Goal: Obtain resource: Obtain resource

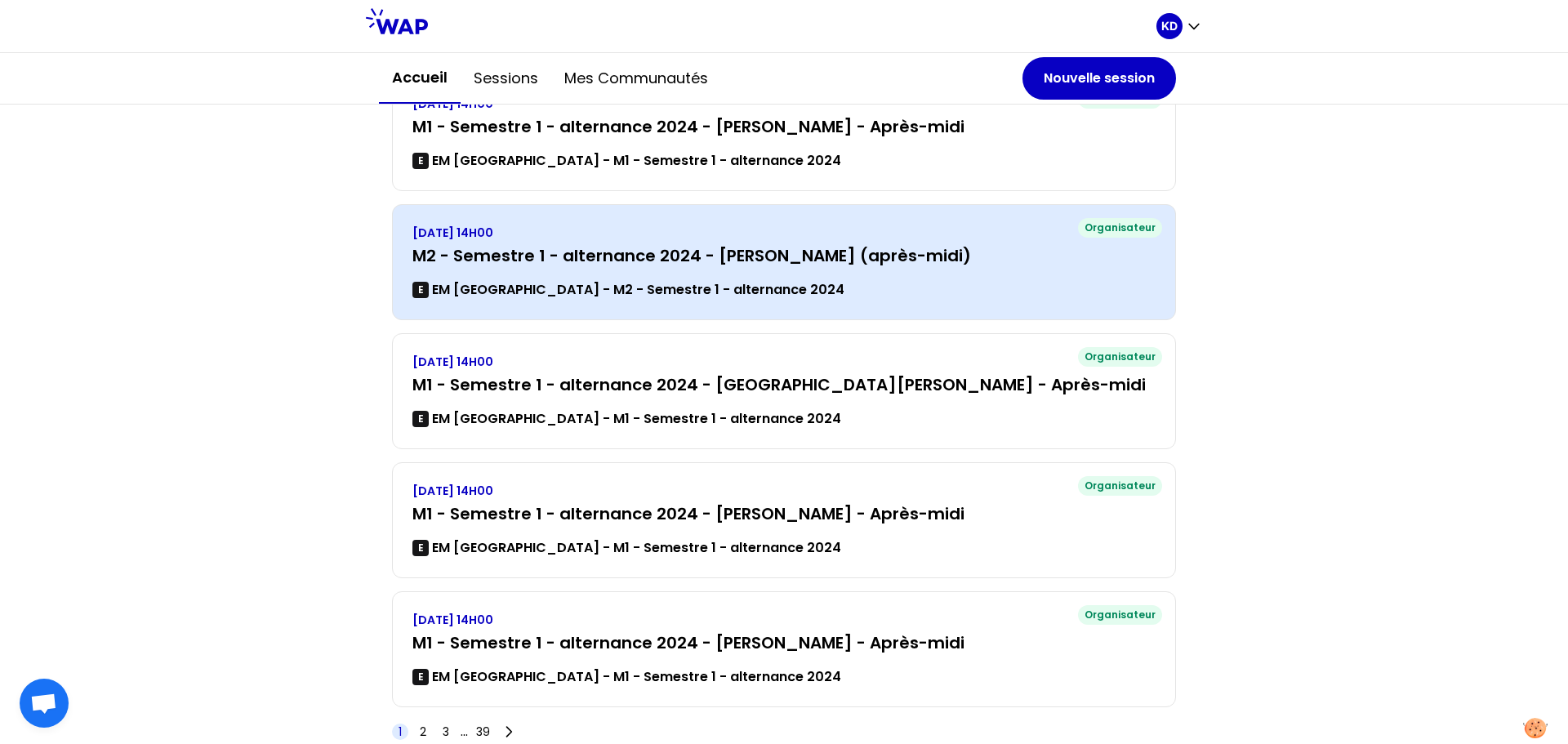
scroll to position [82, 0]
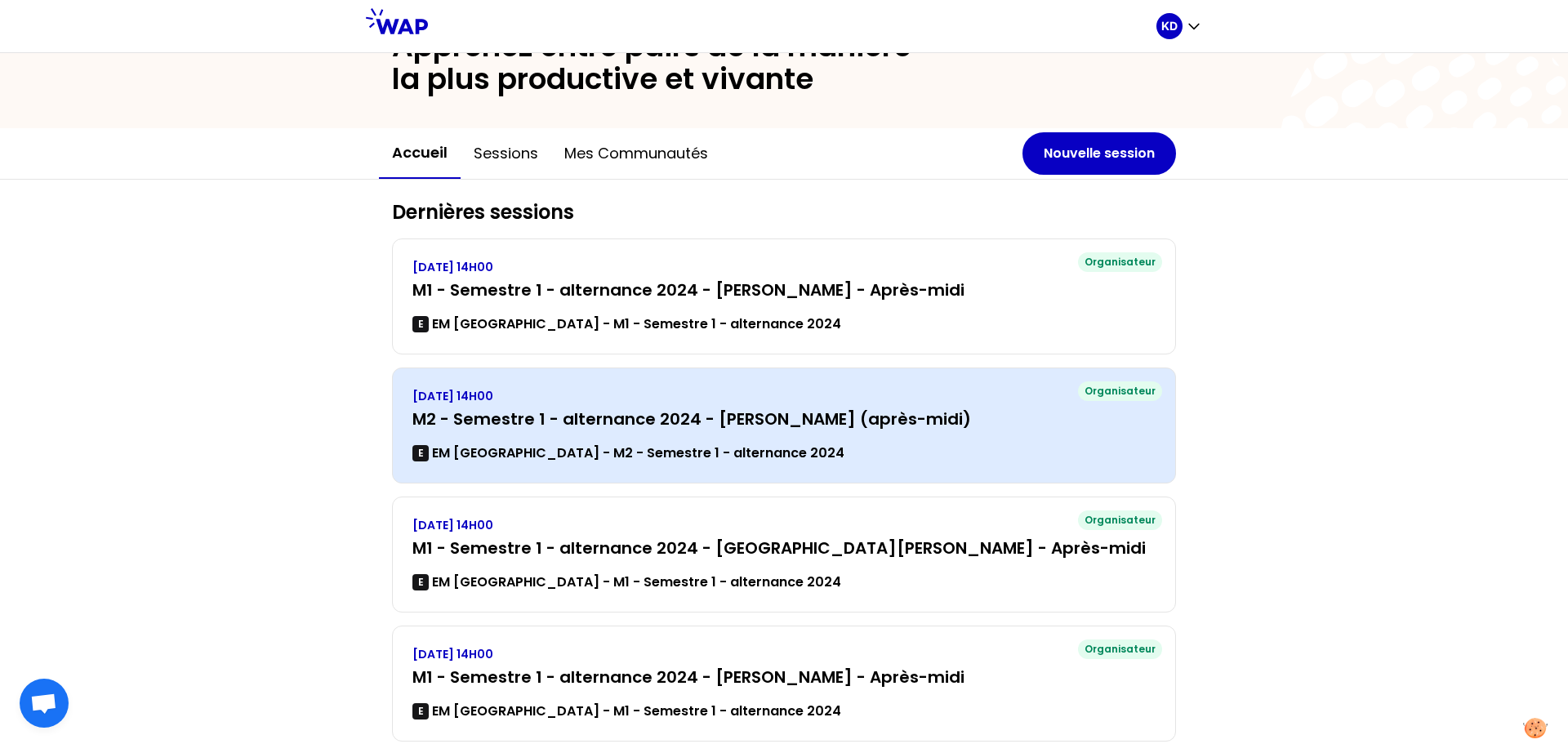
click at [665, 420] on h3 "M2 - Semestre 1 - alternance 2024 - [PERSON_NAME] (après-midi)" at bounding box center [784, 418] width 743 height 22
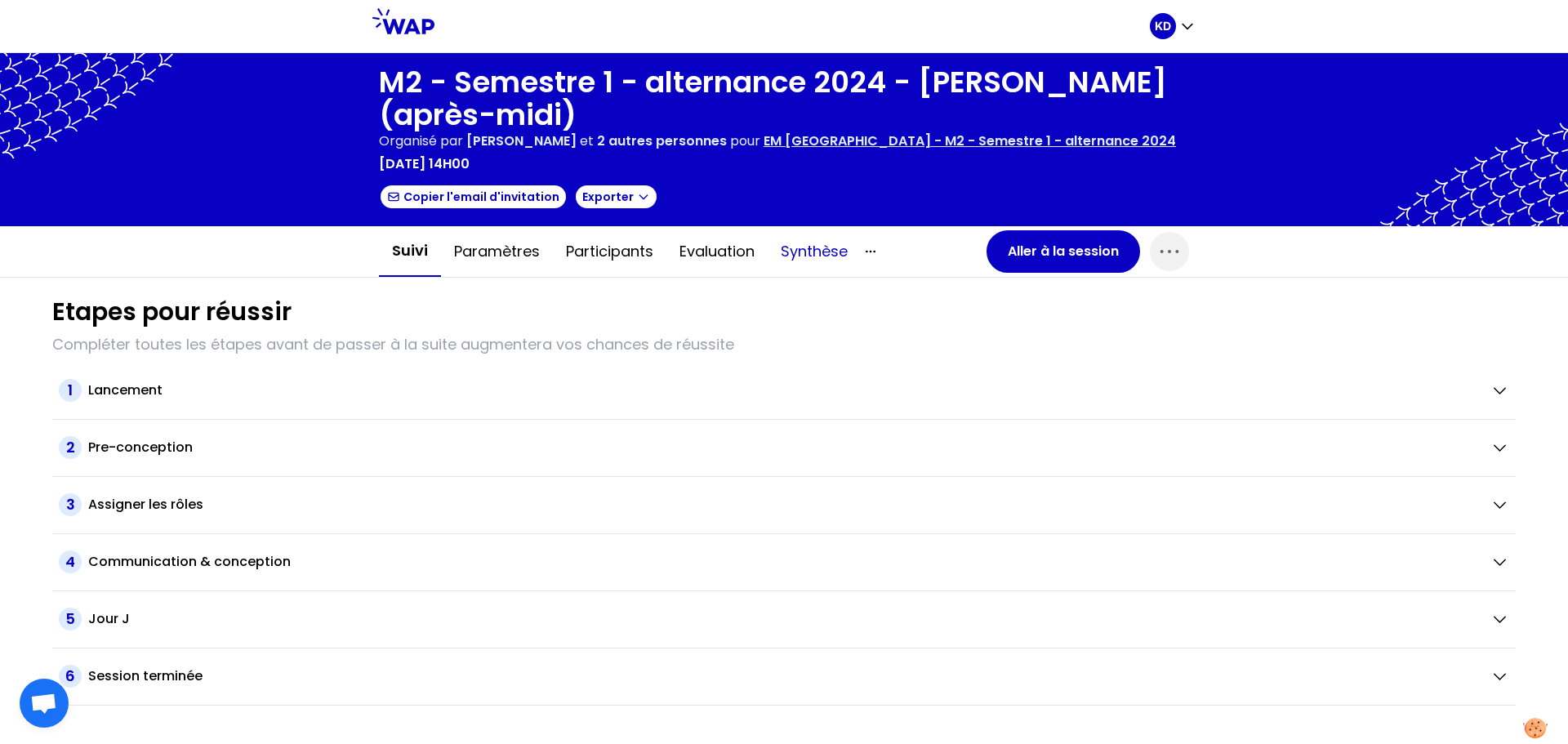
click at [833, 256] on button "Synthèse" at bounding box center [814, 251] width 93 height 49
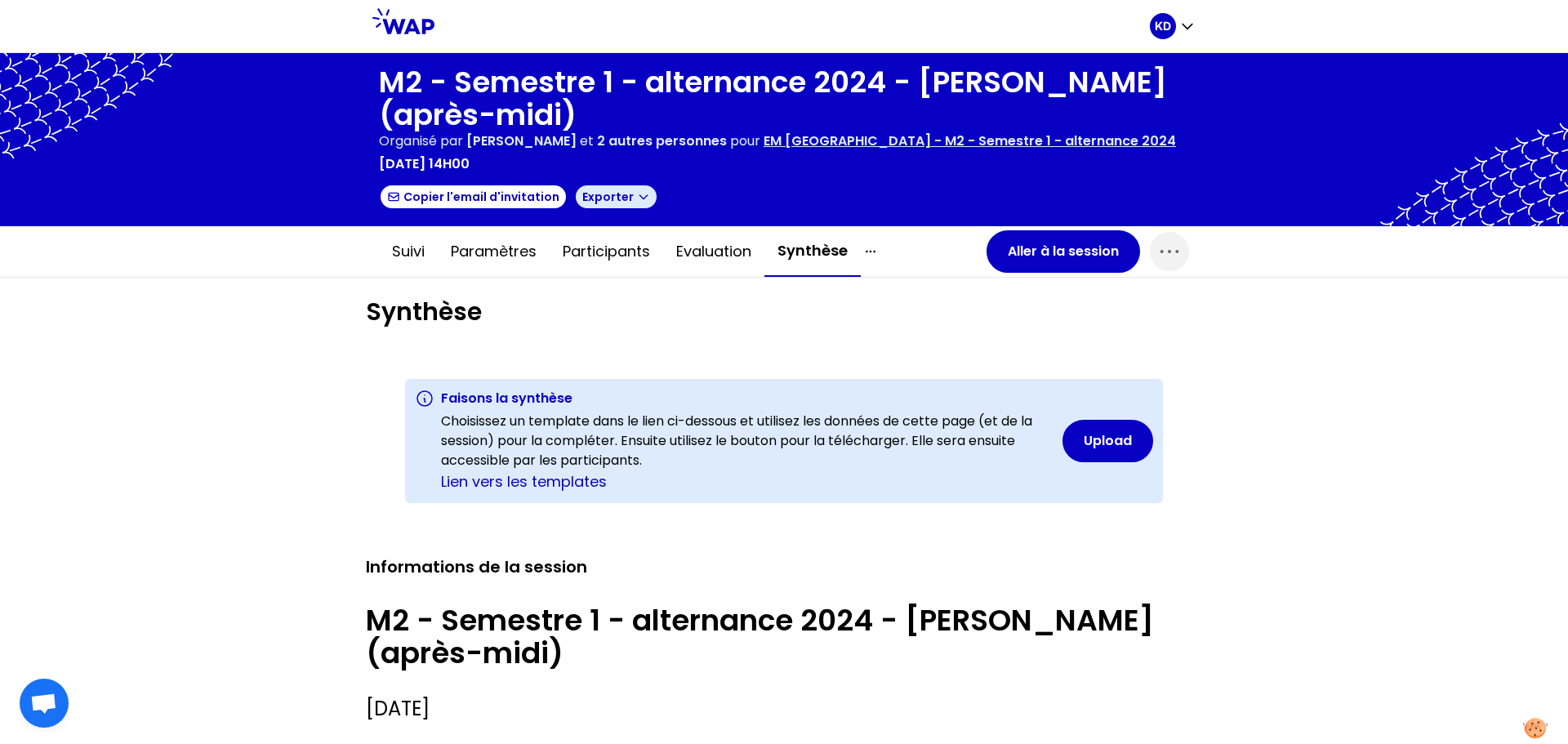
click at [640, 199] on icon "button" at bounding box center [643, 197] width 7 height 4
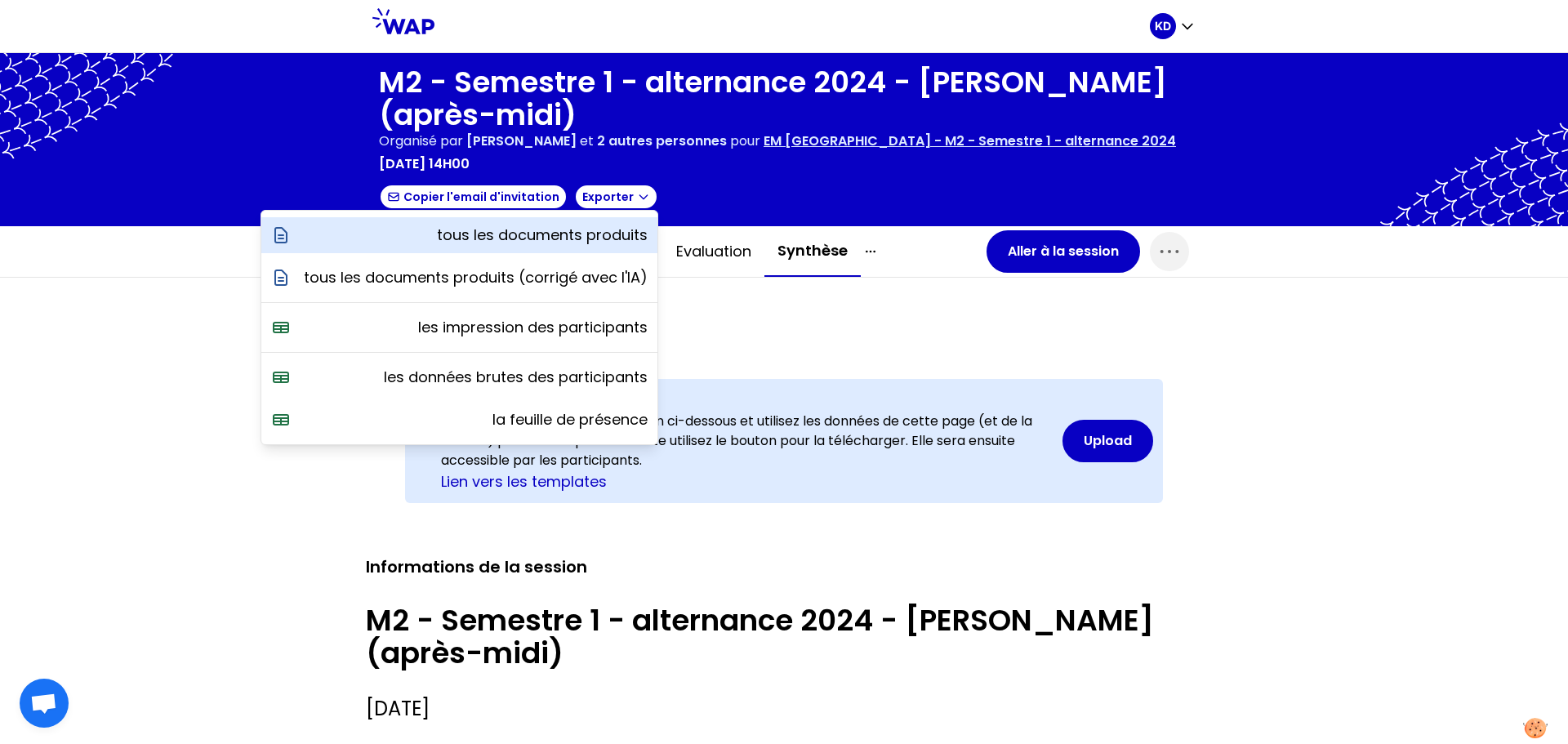
click at [605, 233] on p "tous les documents produits" at bounding box center [542, 234] width 211 height 22
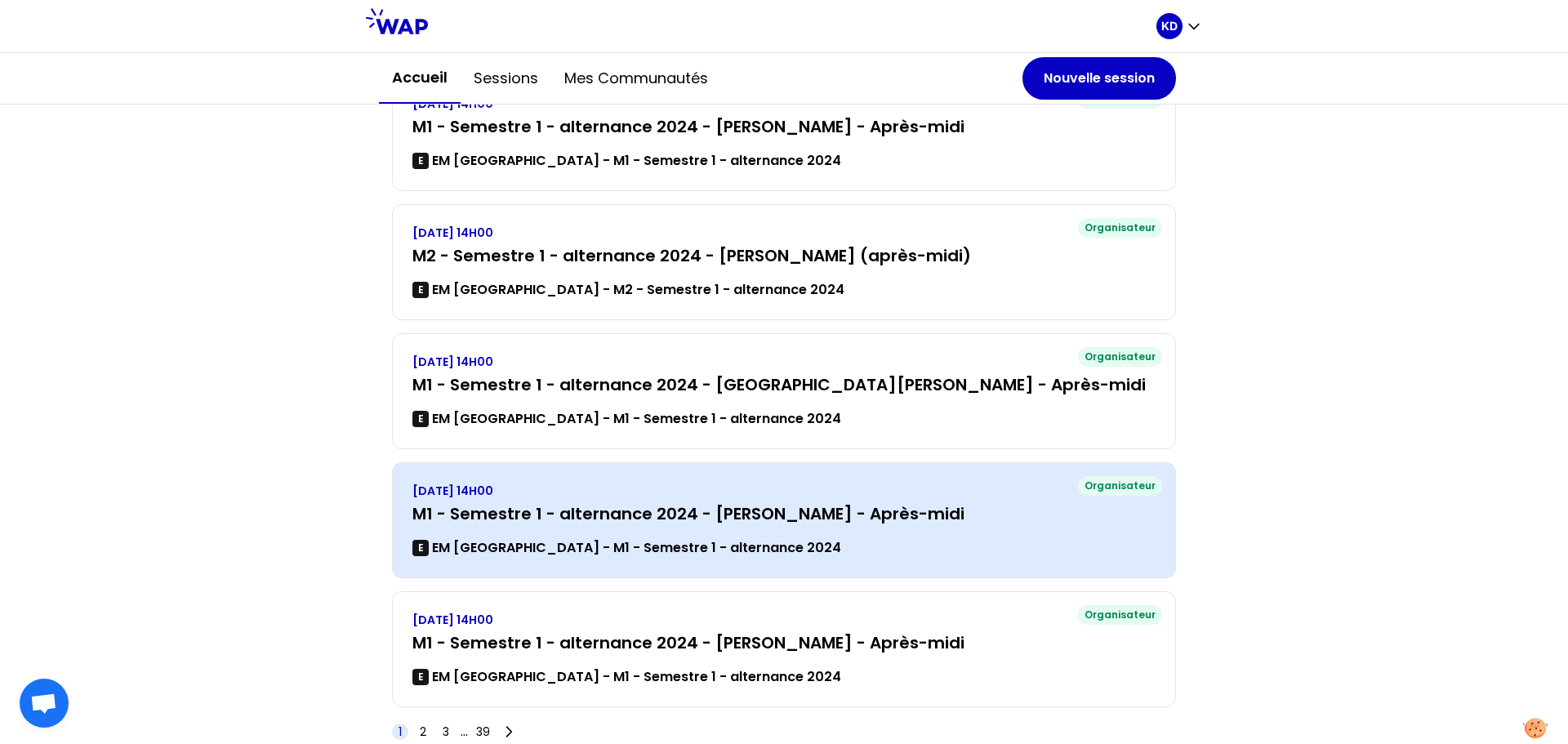
scroll to position [296, 0]
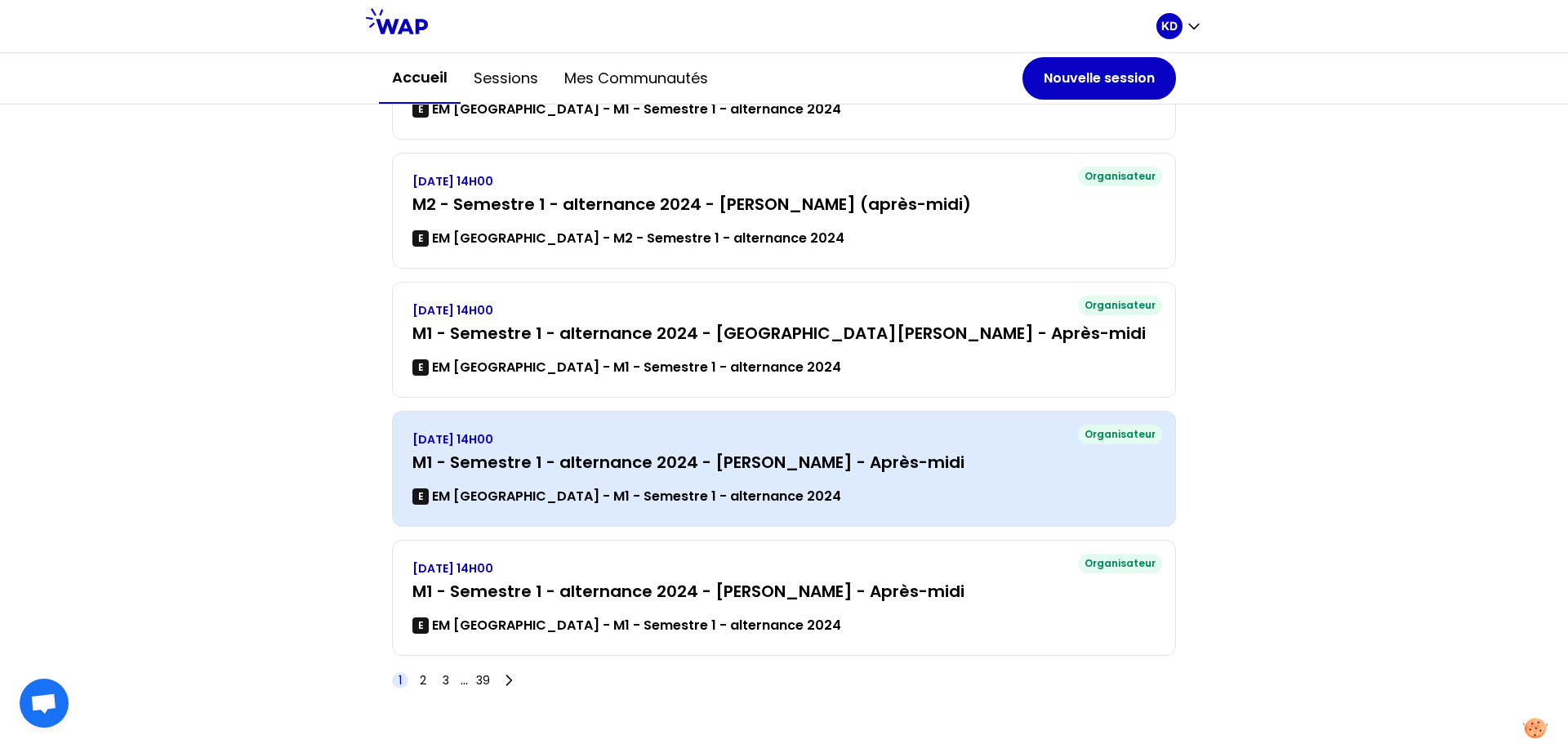
click at [685, 466] on h3 "M1 - Semestre 1 - alternance 2024 - [PERSON_NAME] - Après-midi" at bounding box center [784, 461] width 743 height 22
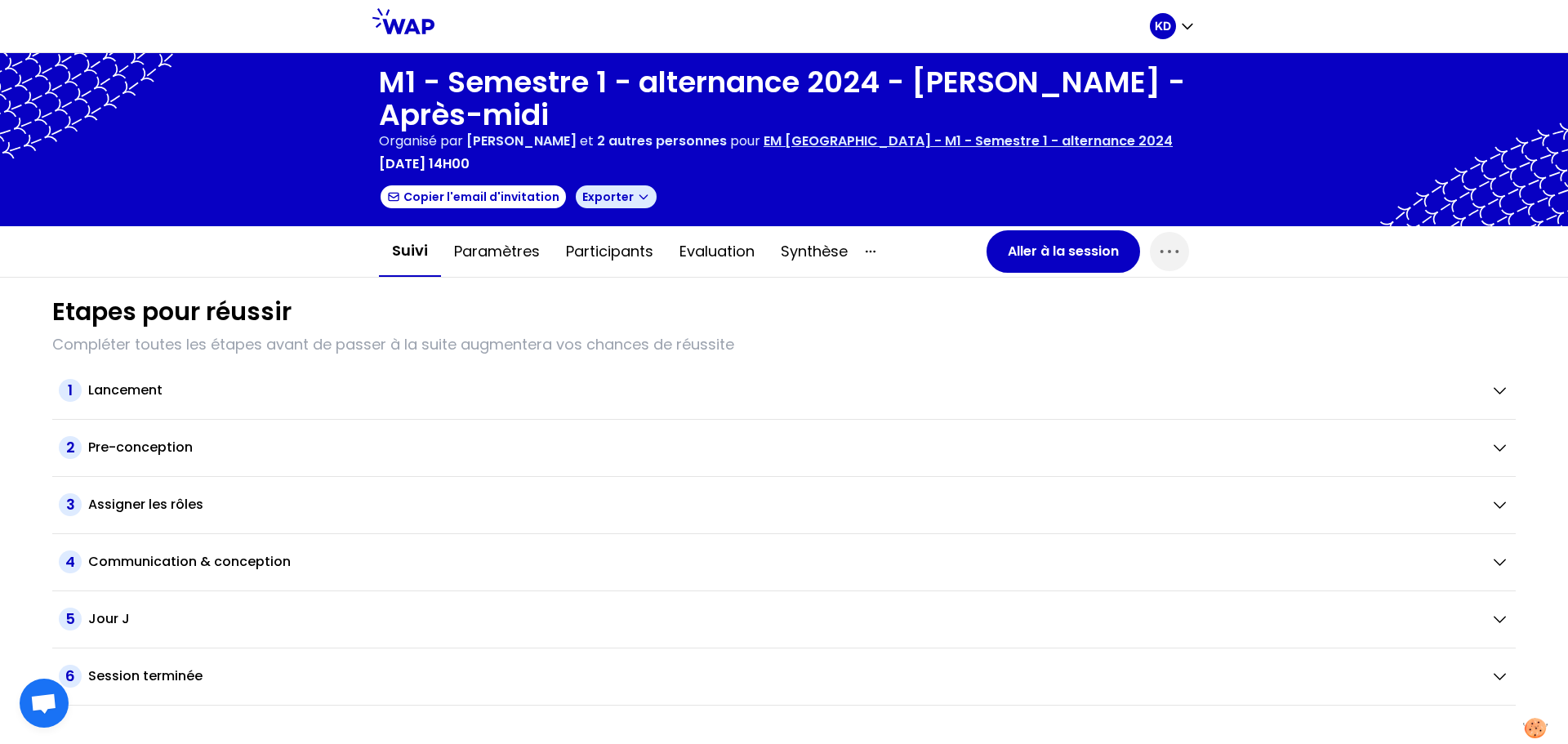
click at [637, 203] on icon "button" at bounding box center [643, 197] width 13 height 13
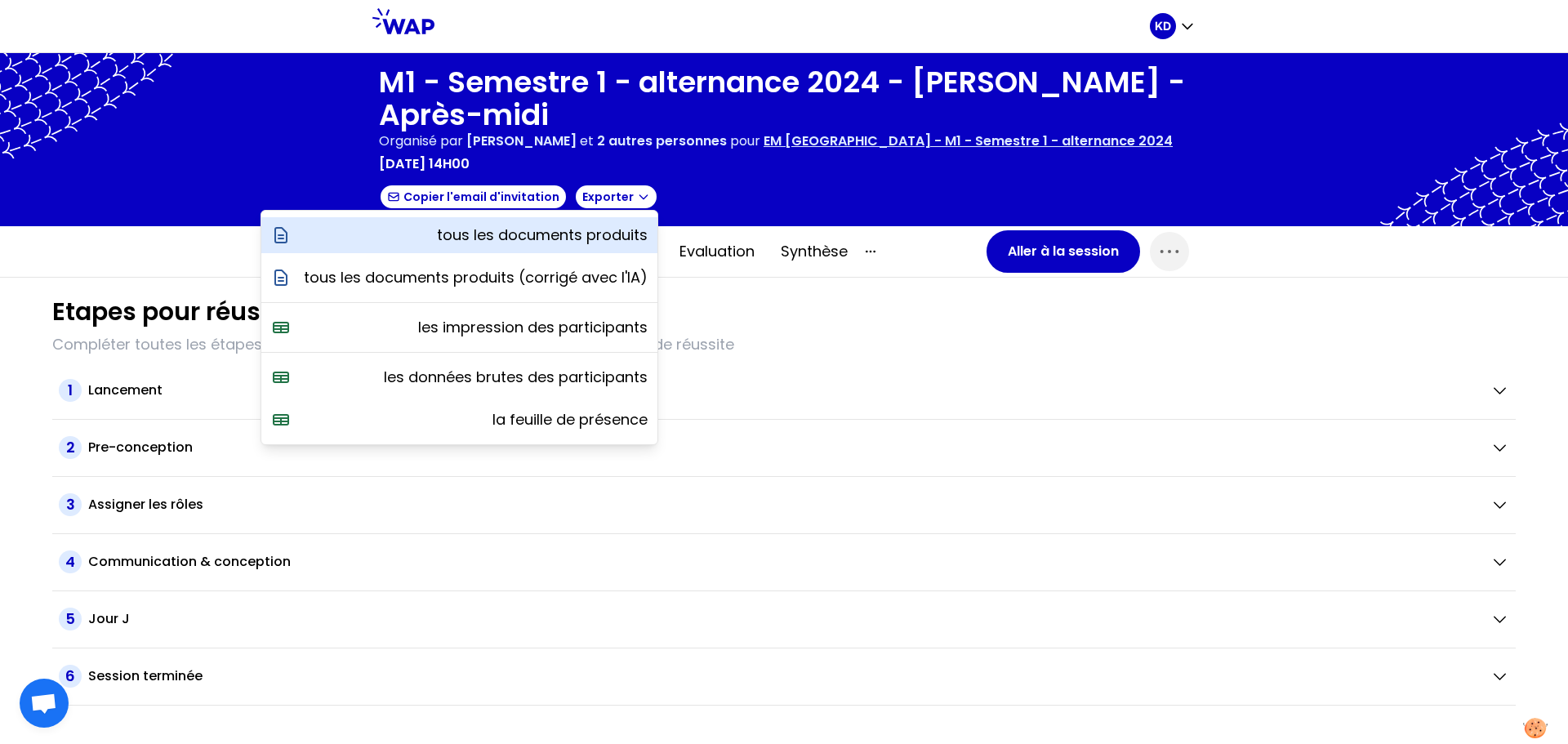
click at [611, 232] on p "tous les documents produits" at bounding box center [542, 234] width 211 height 22
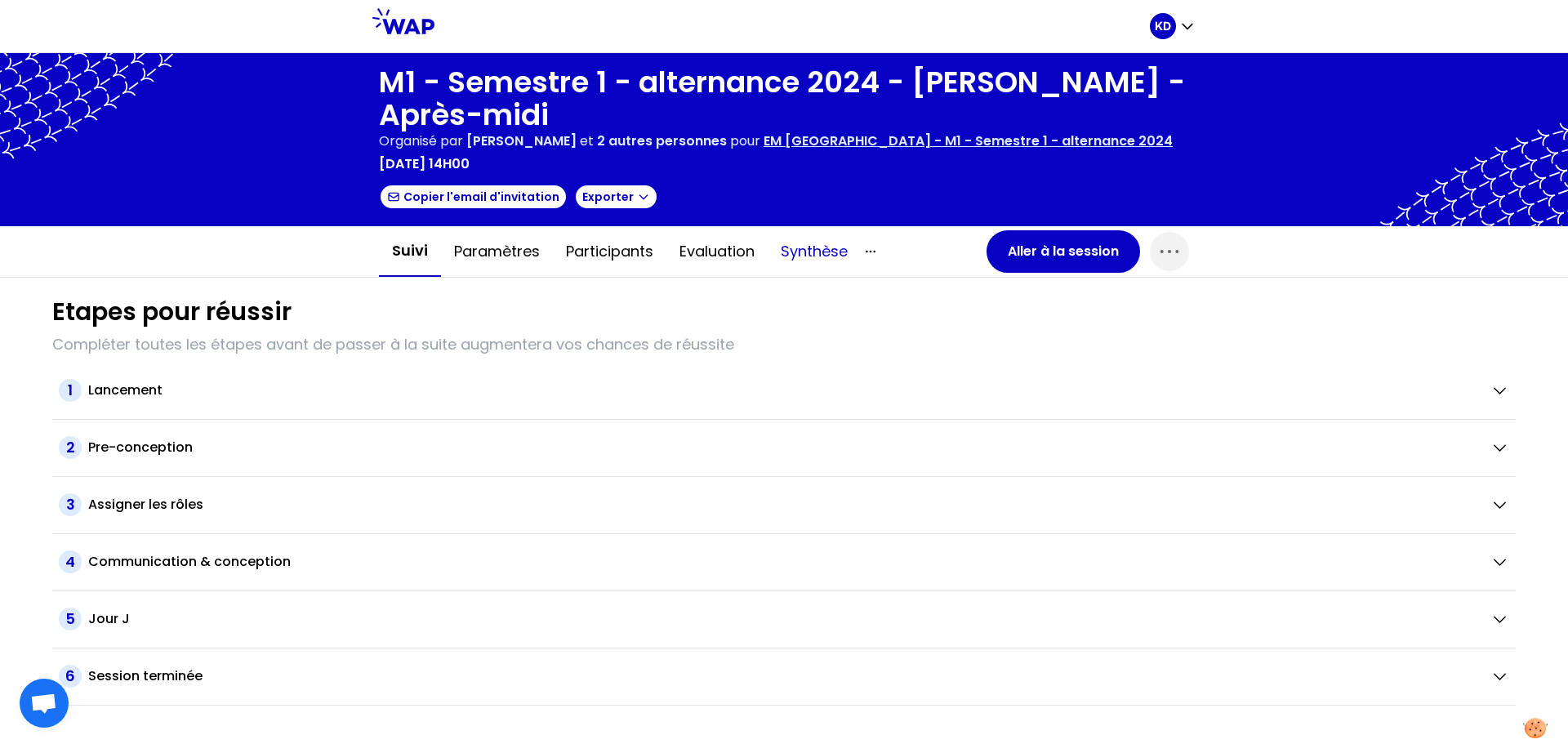
click at [825, 255] on button "Synthèse" at bounding box center [814, 251] width 93 height 49
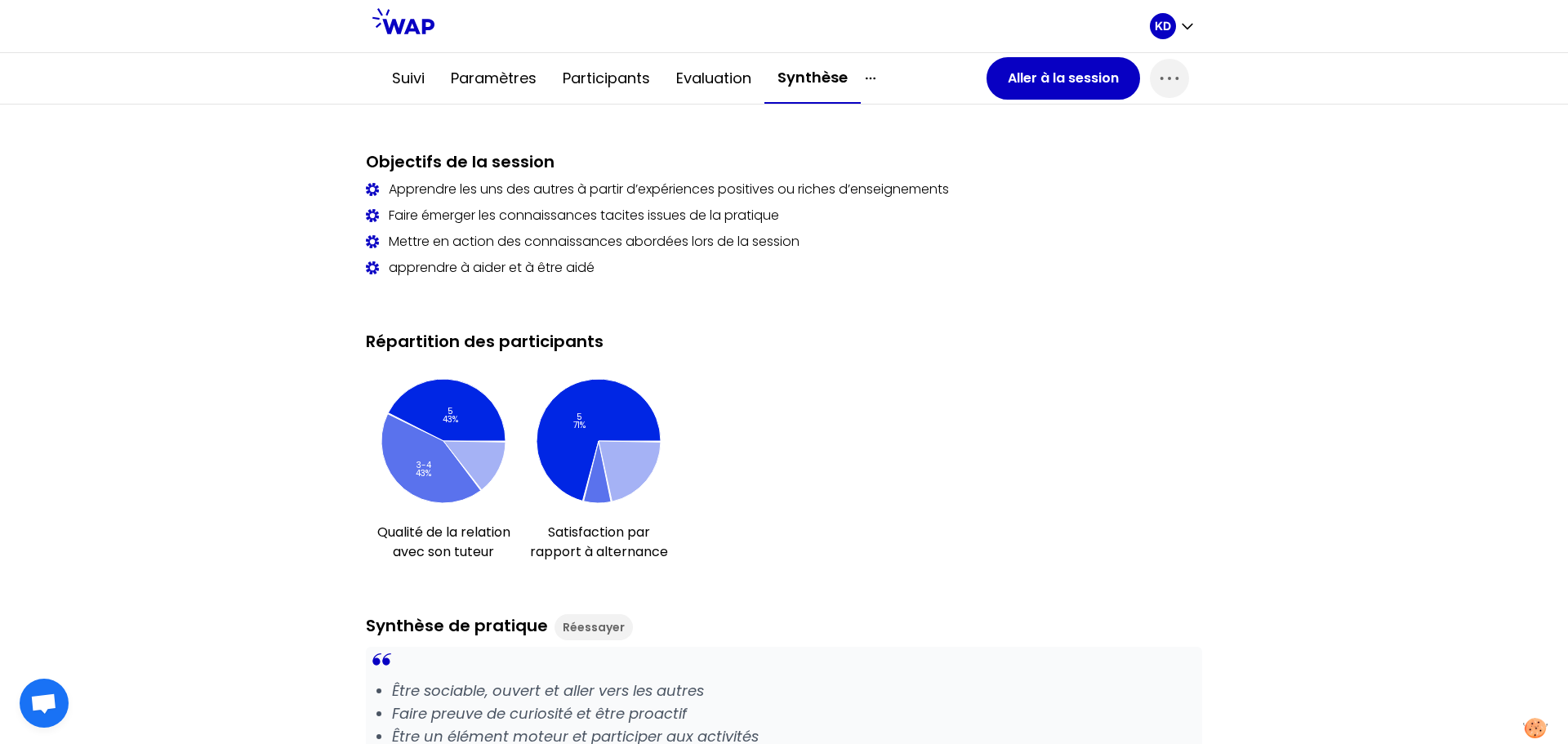
scroll to position [490, 0]
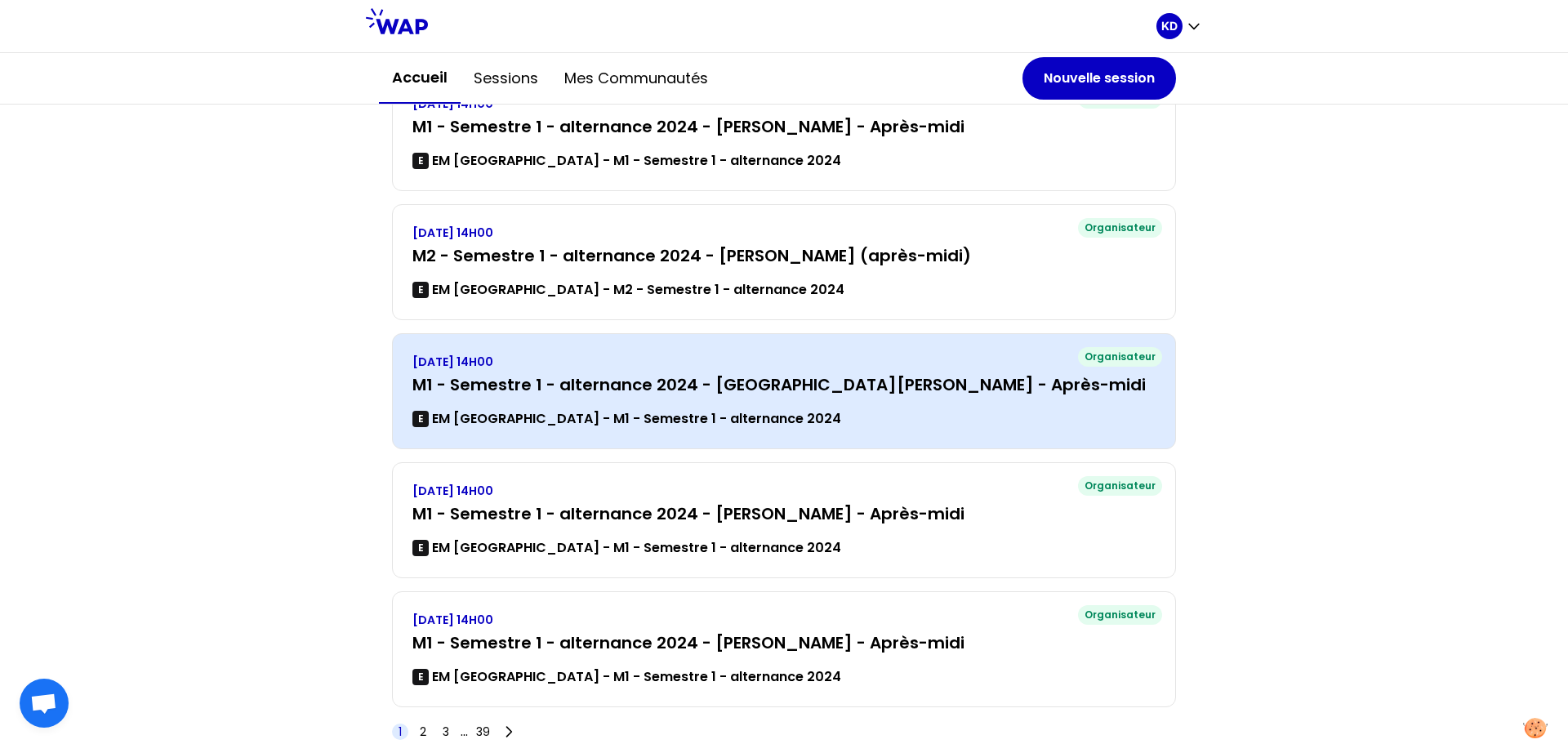
scroll to position [296, 0]
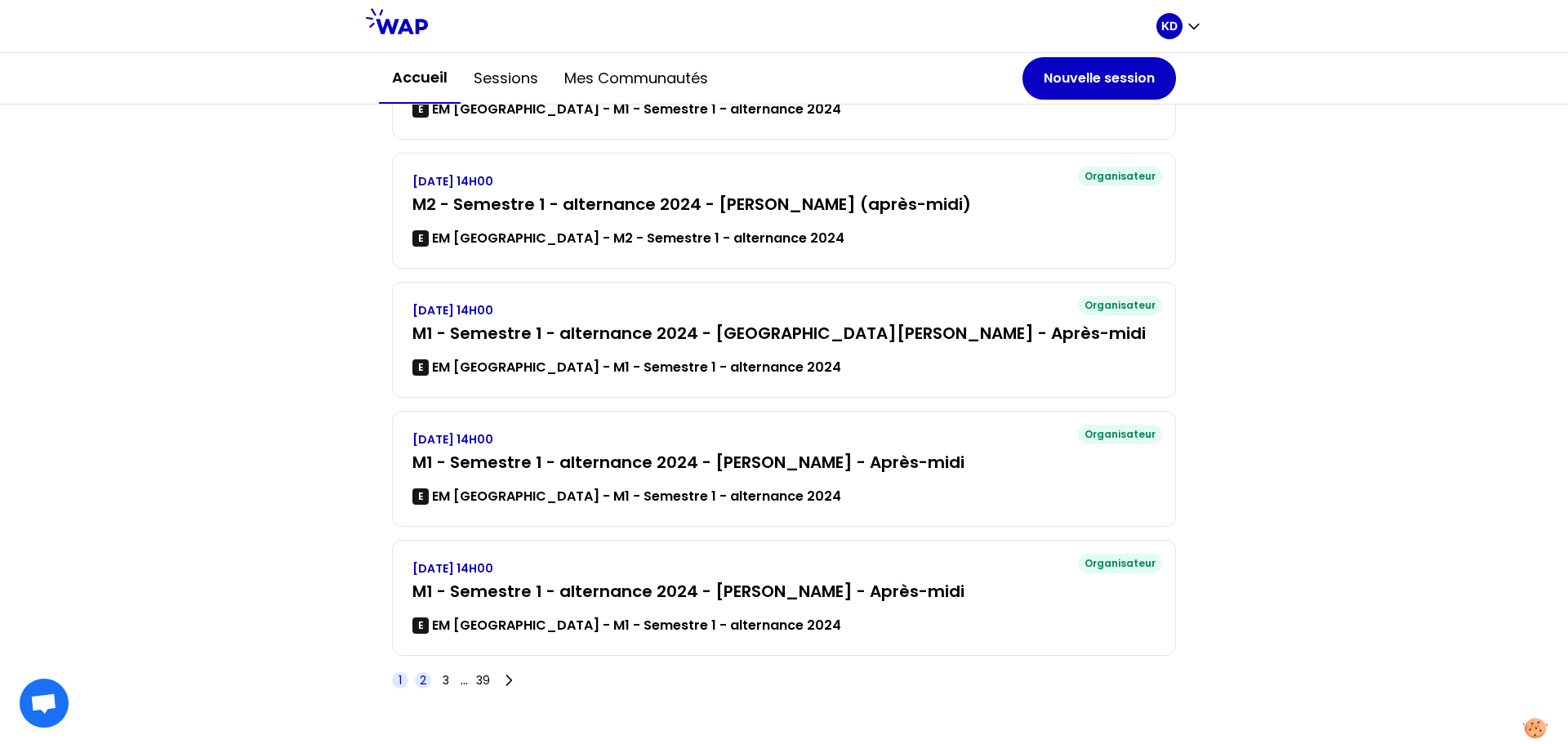
click at [420, 684] on span "2" at bounding box center [422, 680] width 6 height 16
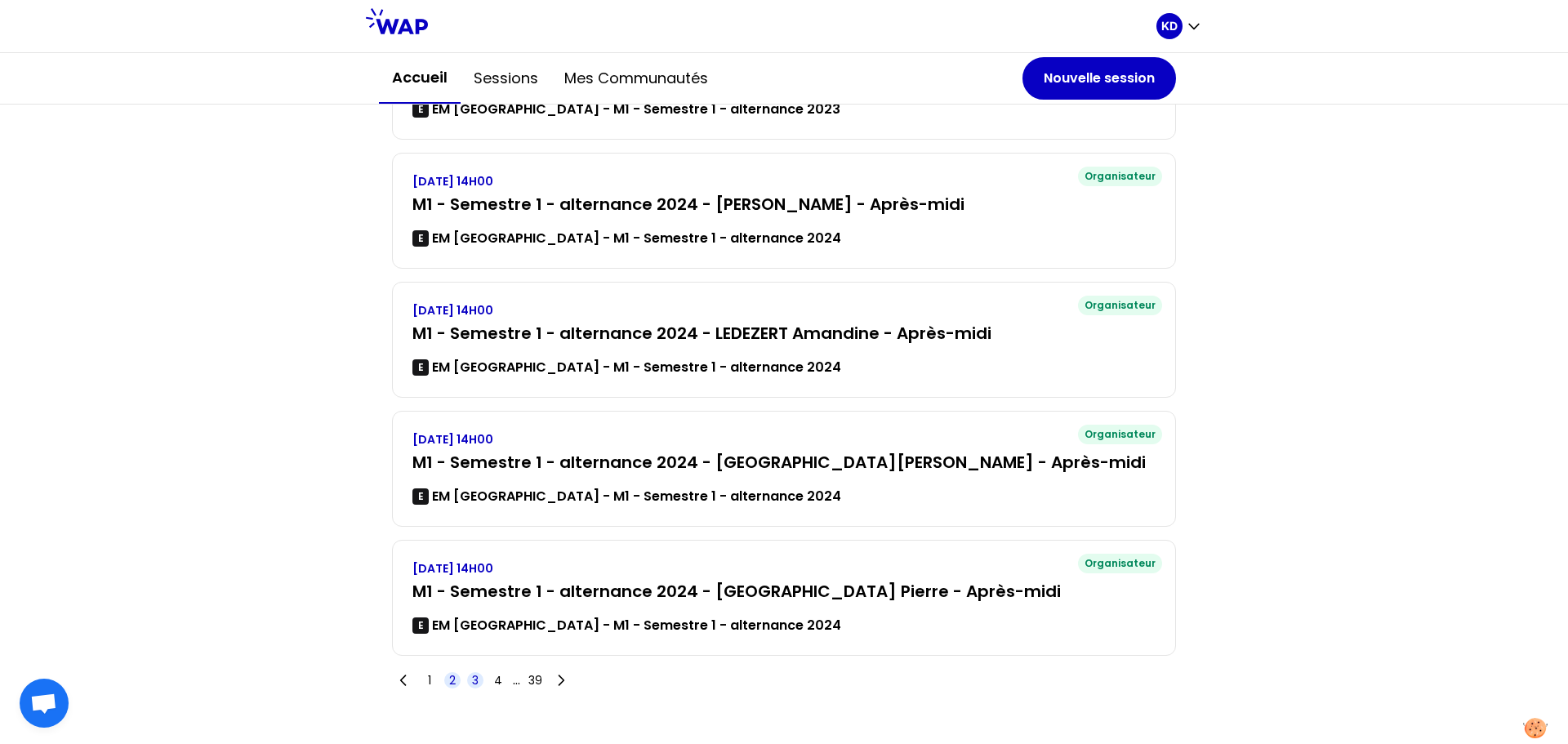
click at [472, 681] on span "3" at bounding box center [475, 680] width 6 height 16
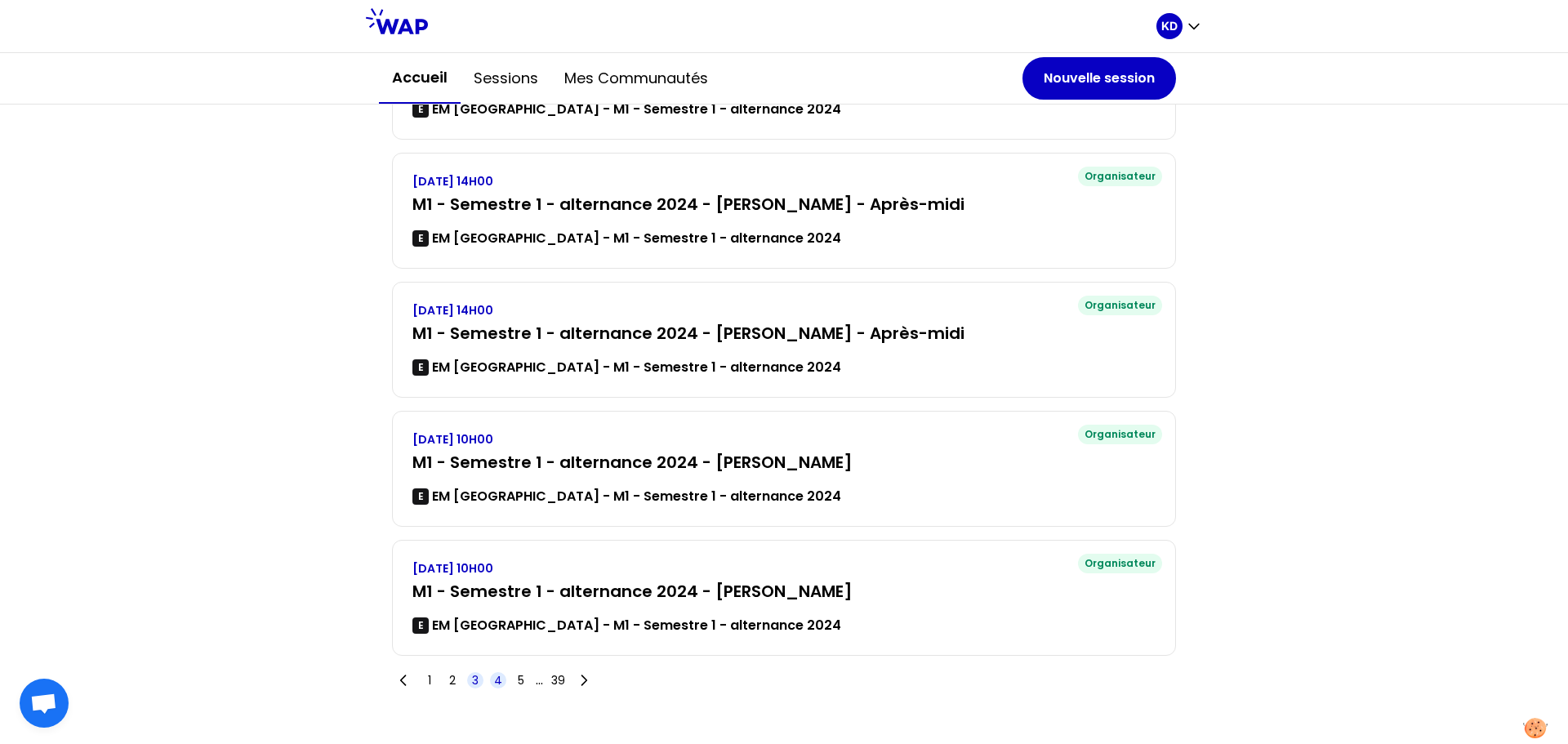
click at [494, 680] on span "4" at bounding box center [498, 680] width 8 height 16
click at [518, 681] on span "5" at bounding box center [520, 680] width 6 height 16
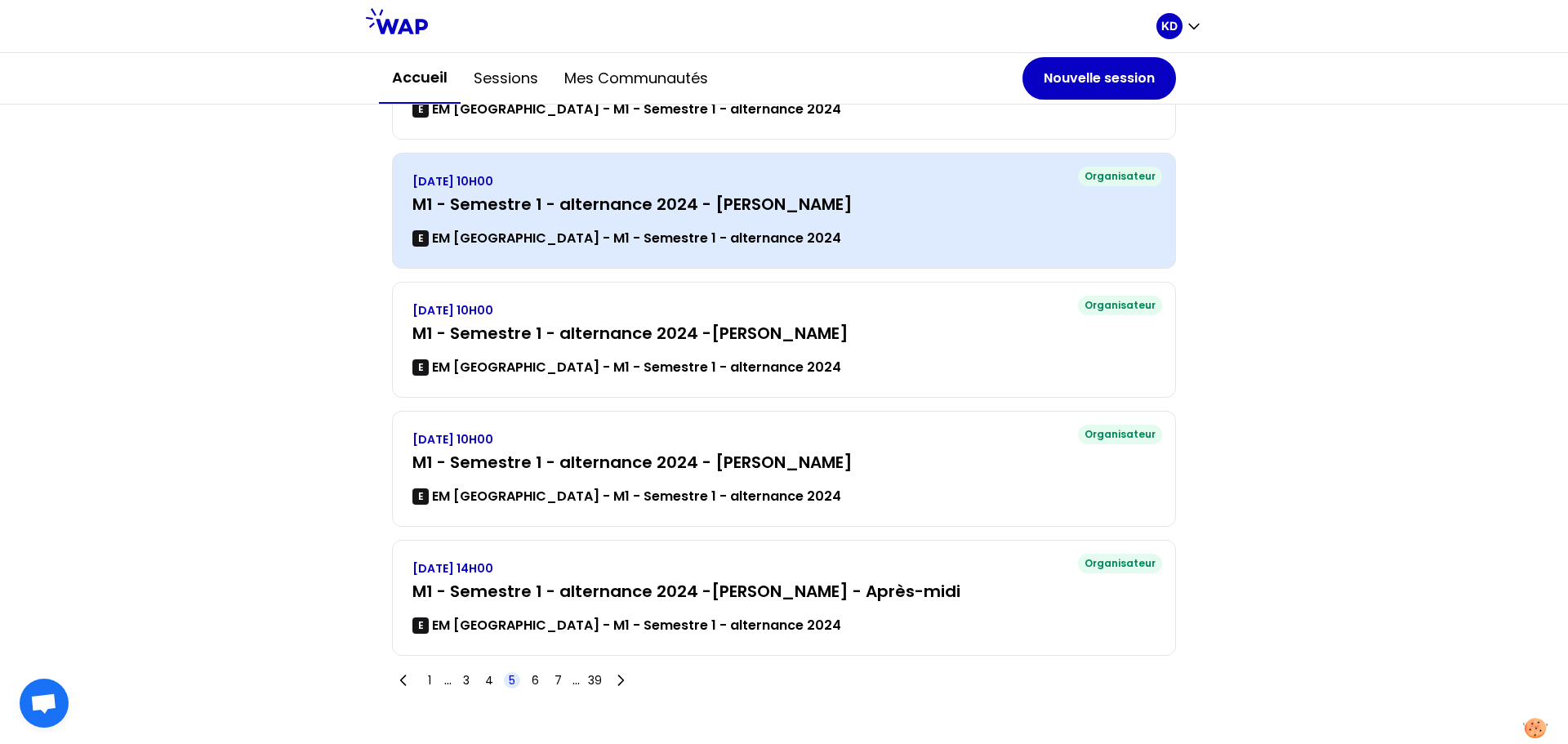
scroll to position [0, 0]
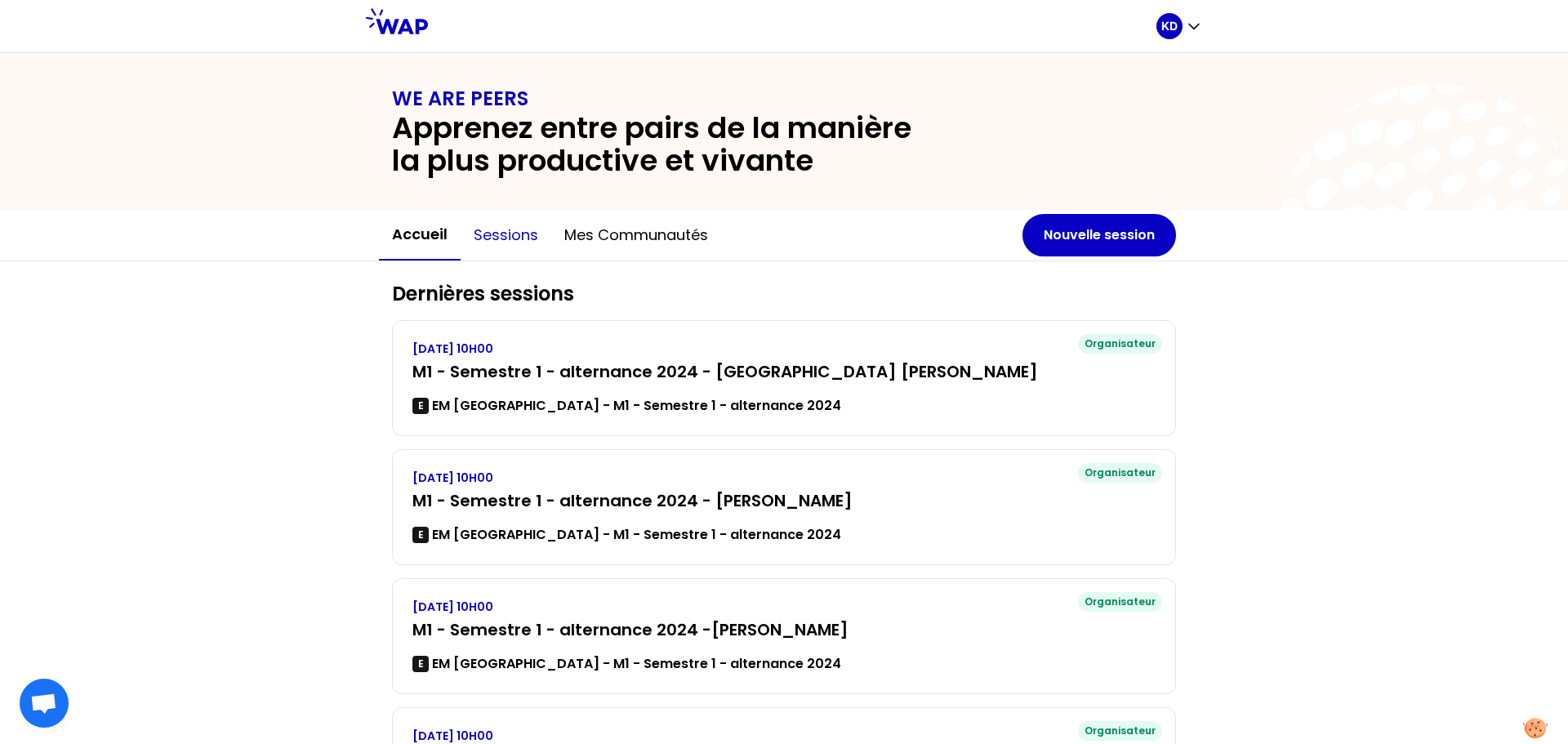
click at [511, 232] on button "Sessions" at bounding box center [505, 235] width 91 height 49
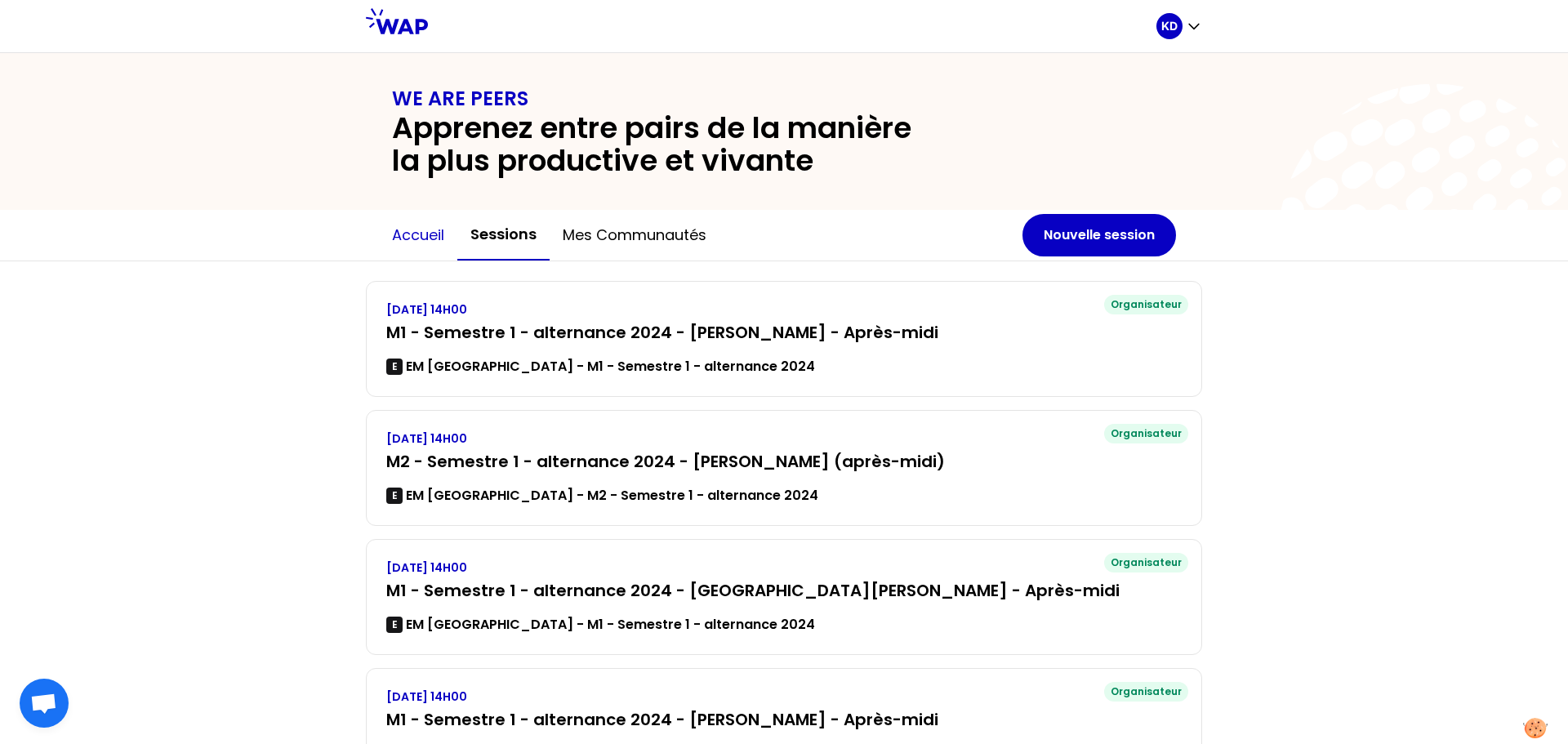
click at [437, 232] on button "Accueil" at bounding box center [417, 235] width 78 height 49
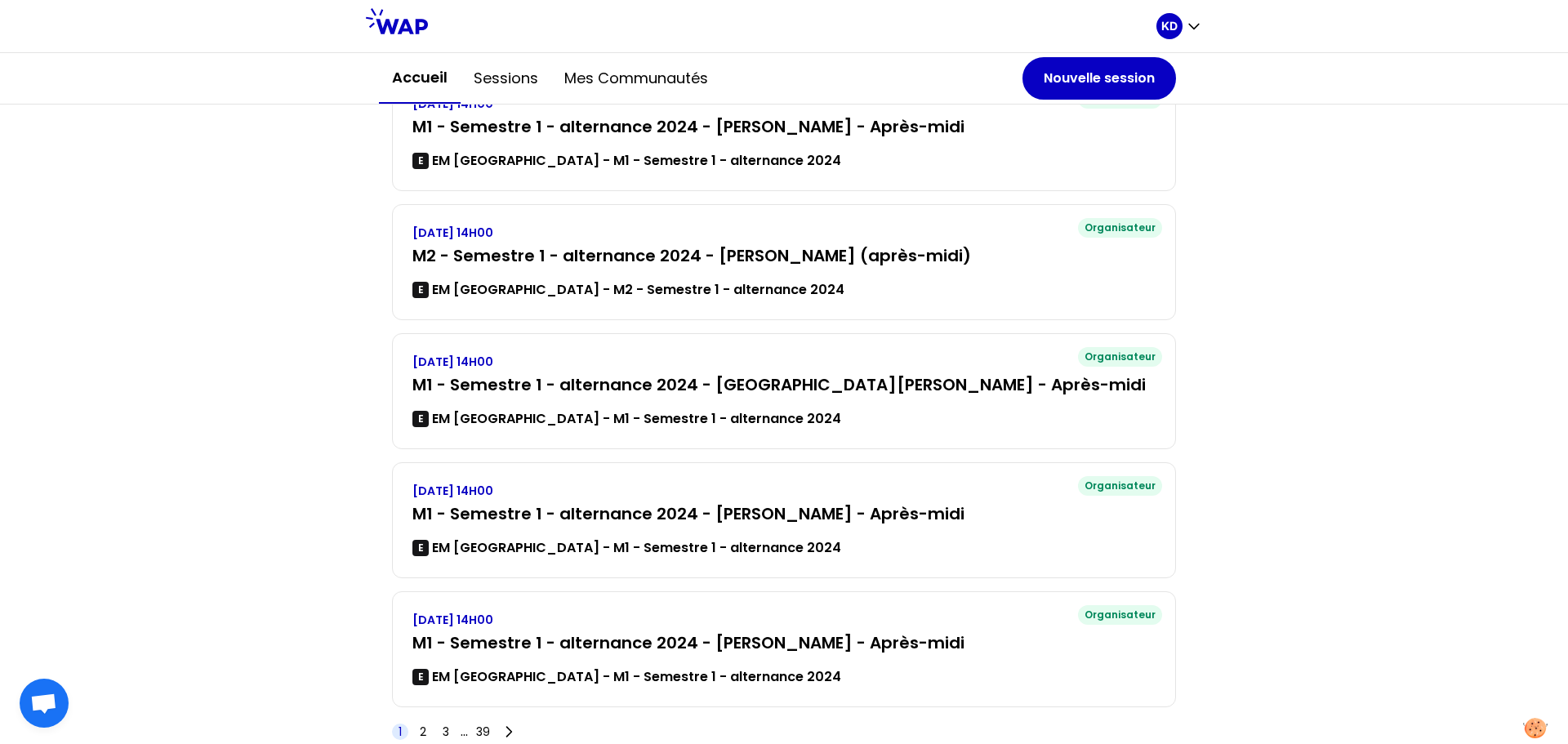
scroll to position [296, 0]
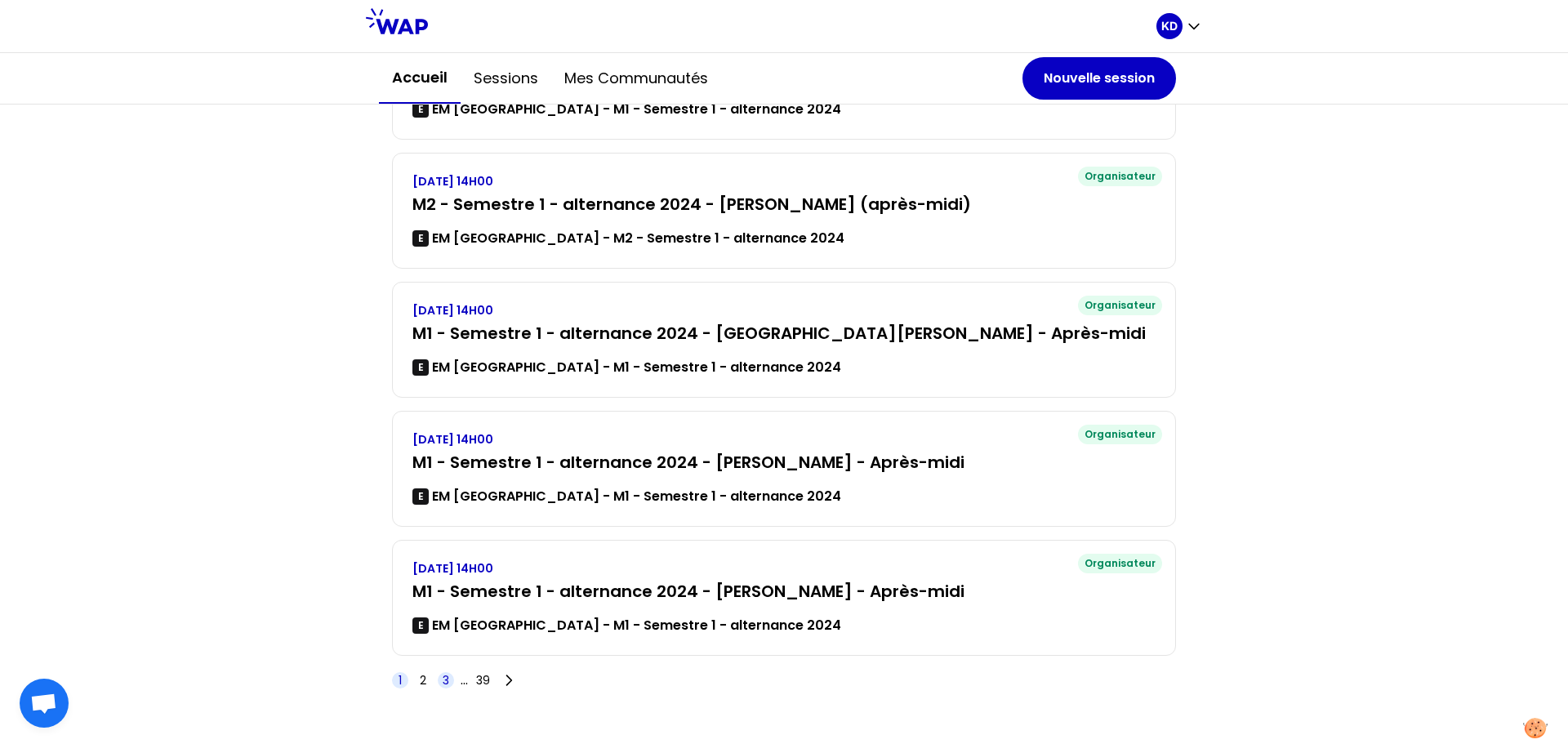
click at [442, 681] on span "3" at bounding box center [445, 680] width 6 height 16
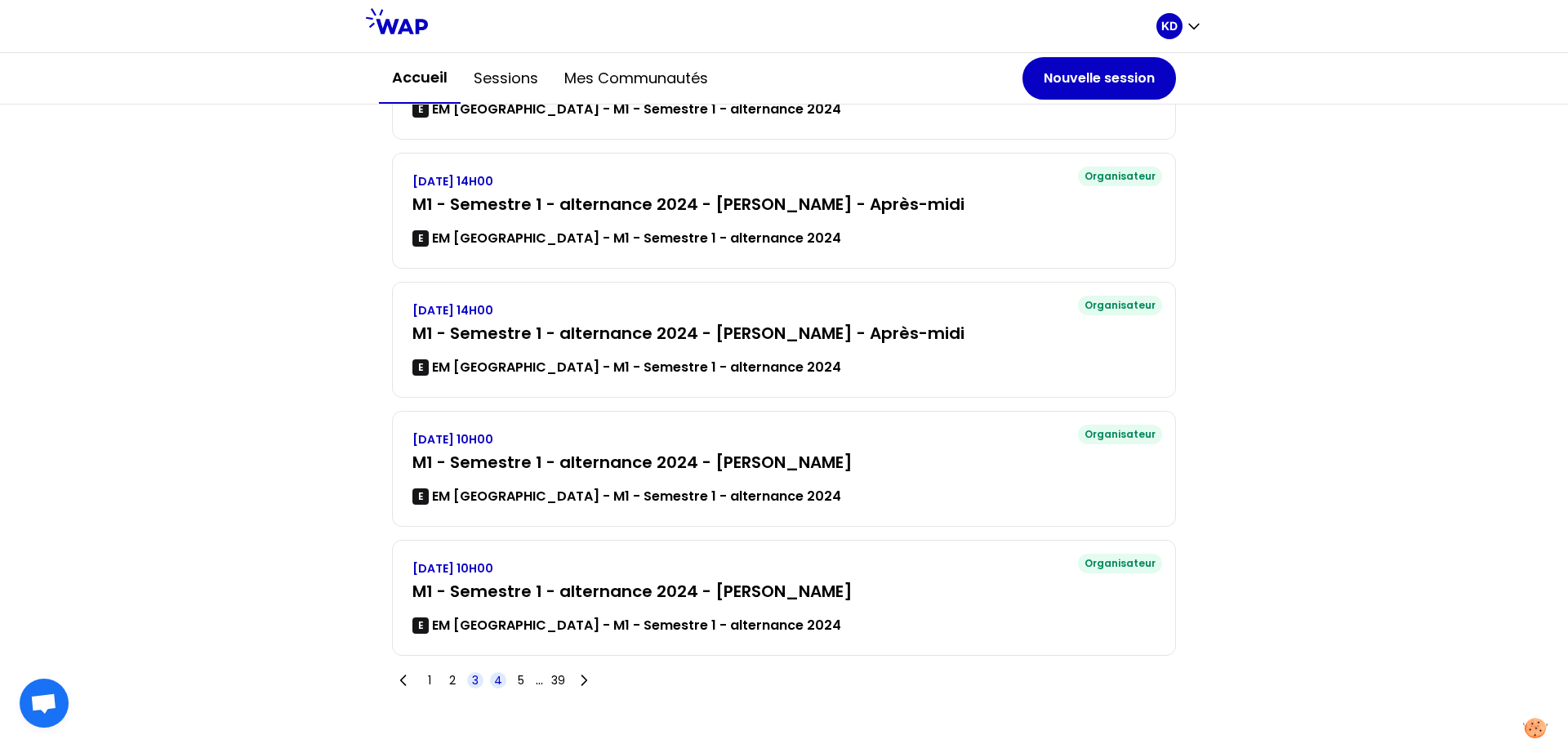
click at [494, 680] on span "4" at bounding box center [498, 680] width 8 height 16
click at [518, 678] on span "5" at bounding box center [520, 680] width 6 height 16
click at [532, 678] on span "6" at bounding box center [536, 680] width 7 height 16
click at [554, 678] on span "8" at bounding box center [558, 680] width 7 height 16
click at [553, 680] on span "10" at bounding box center [558, 680] width 11 height 16
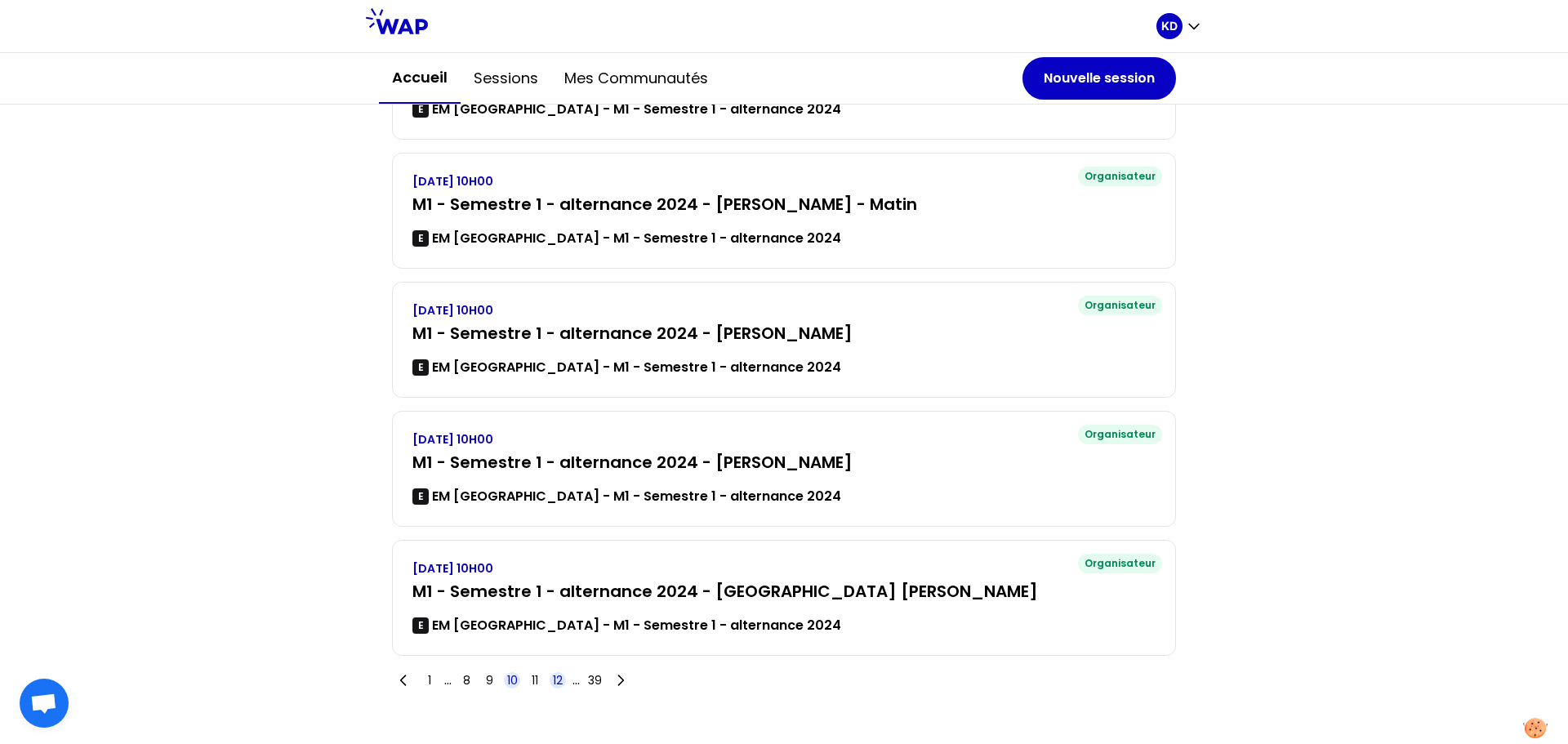
click at [556, 680] on span "12" at bounding box center [557, 680] width 10 height 16
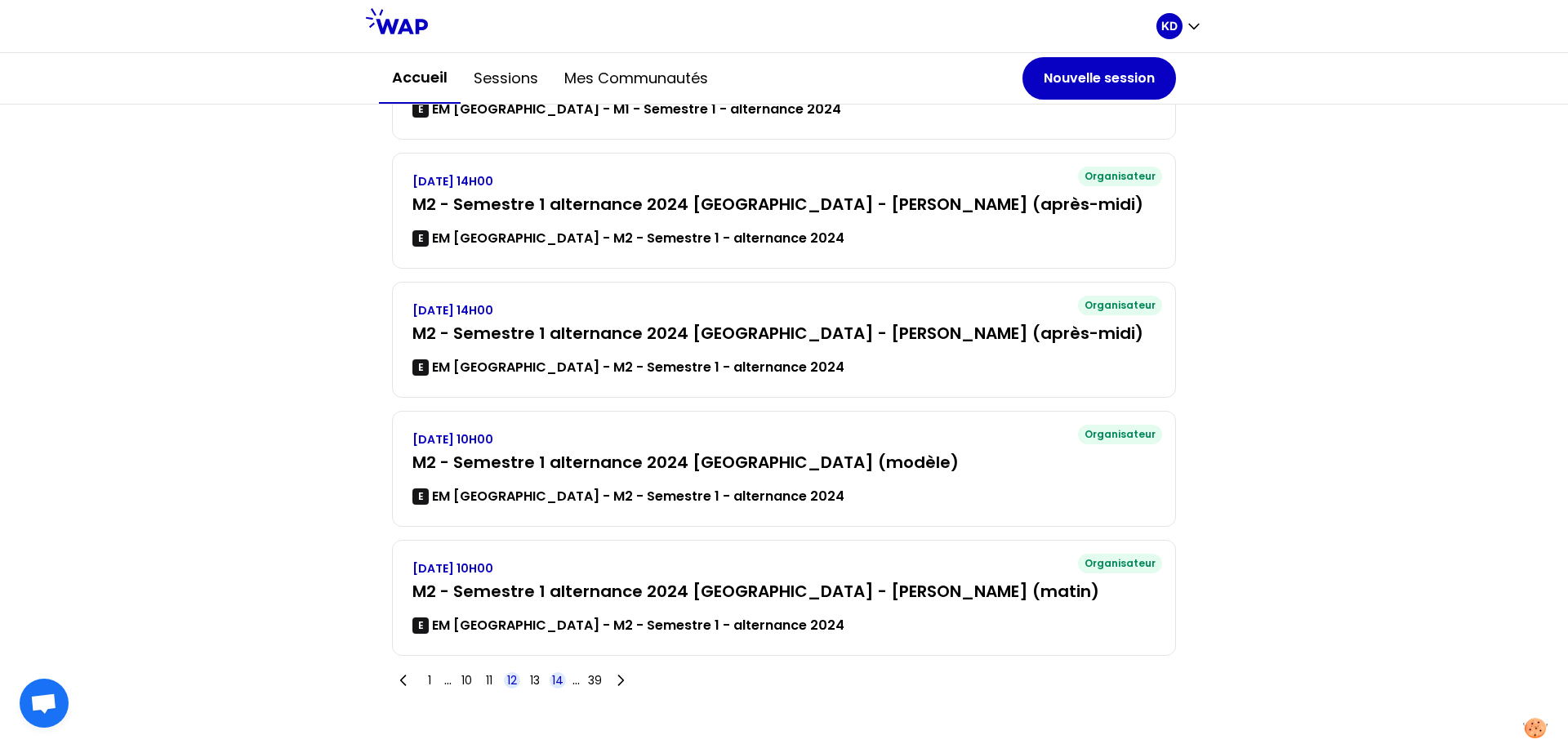
click at [556, 678] on span "14" at bounding box center [557, 680] width 12 height 16
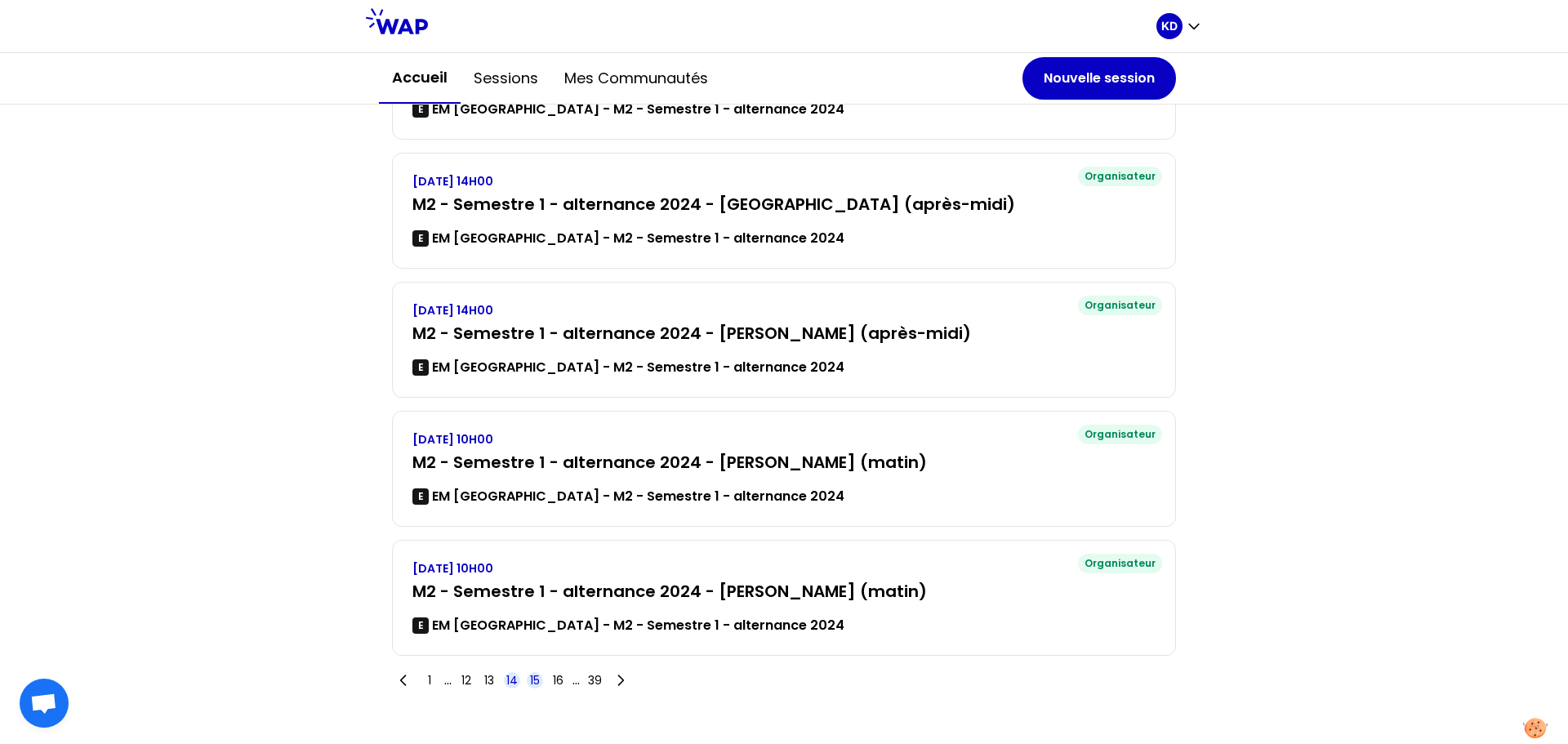
click at [532, 683] on span "15" at bounding box center [535, 680] width 10 height 16
click at [532, 679] on span "16" at bounding box center [536, 680] width 11 height 16
click at [530, 685] on span "17" at bounding box center [536, 680] width 11 height 16
click at [553, 682] on span "19" at bounding box center [558, 680] width 11 height 16
click at [528, 679] on span "20" at bounding box center [535, 680] width 13 height 16
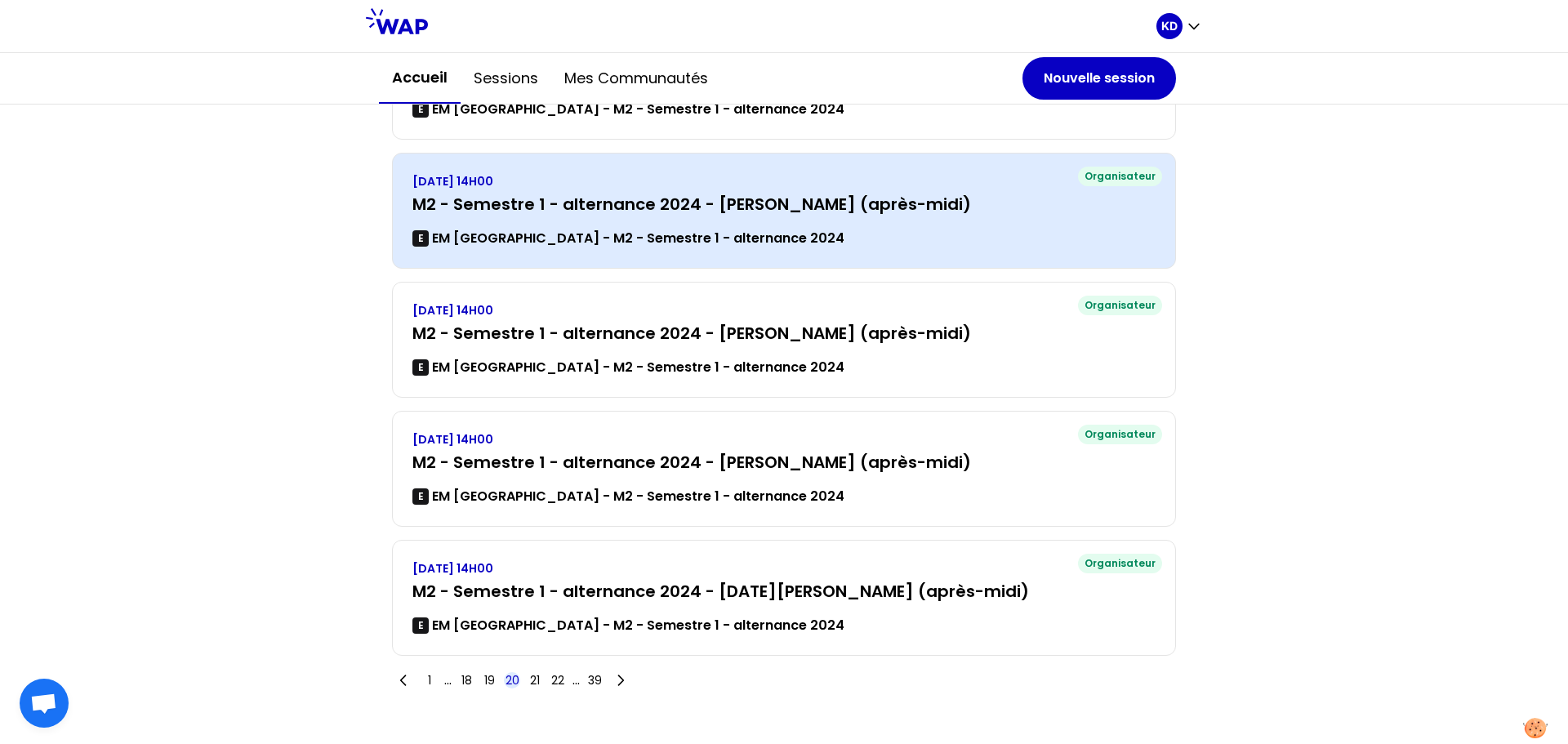
click at [661, 207] on h3 "M2 - Semestre 1 - alternance 2024 - [PERSON_NAME] (après-midi)" at bounding box center [784, 204] width 743 height 22
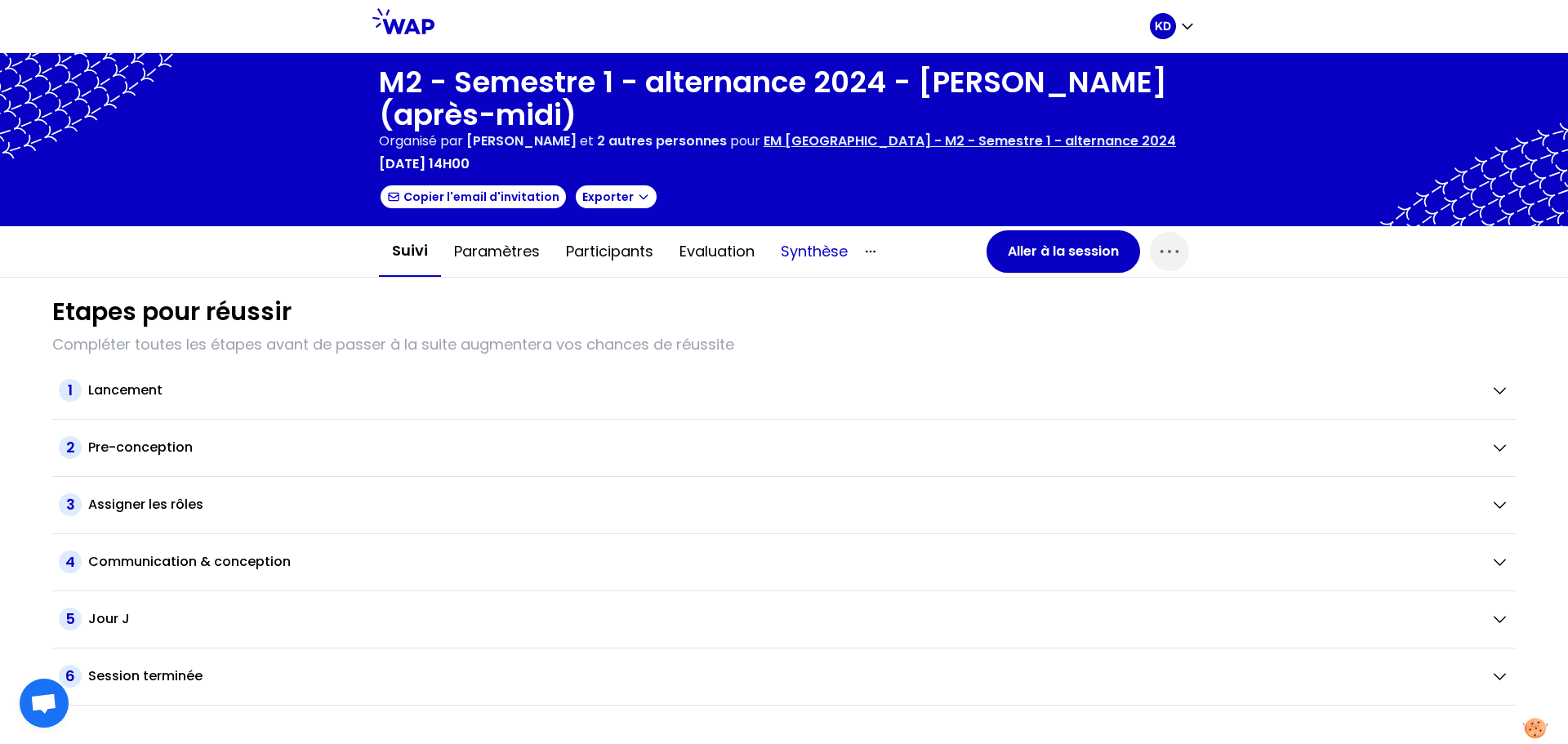
click at [811, 249] on button "Synthèse" at bounding box center [814, 251] width 93 height 49
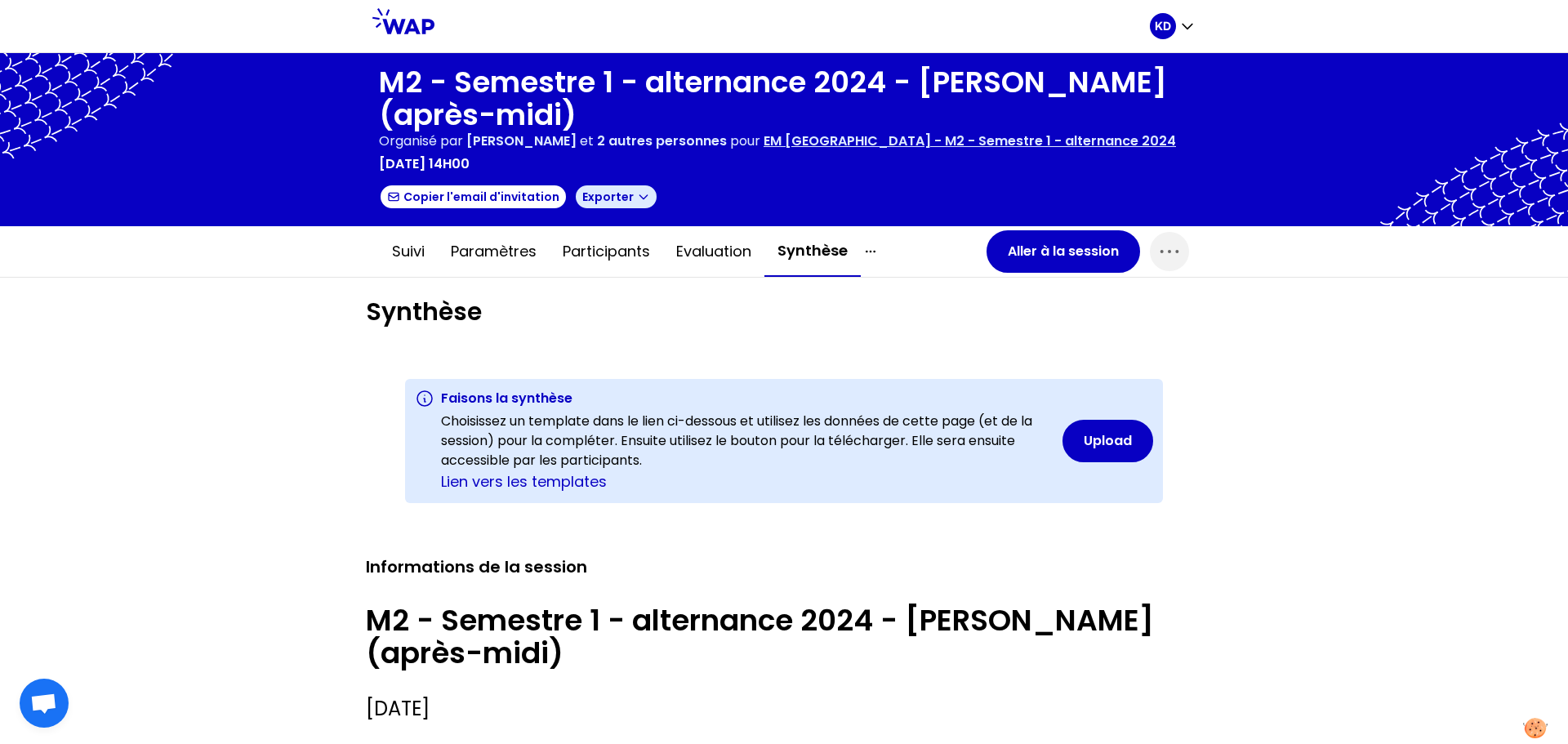
click at [612, 202] on button "Exporter" at bounding box center [616, 197] width 84 height 26
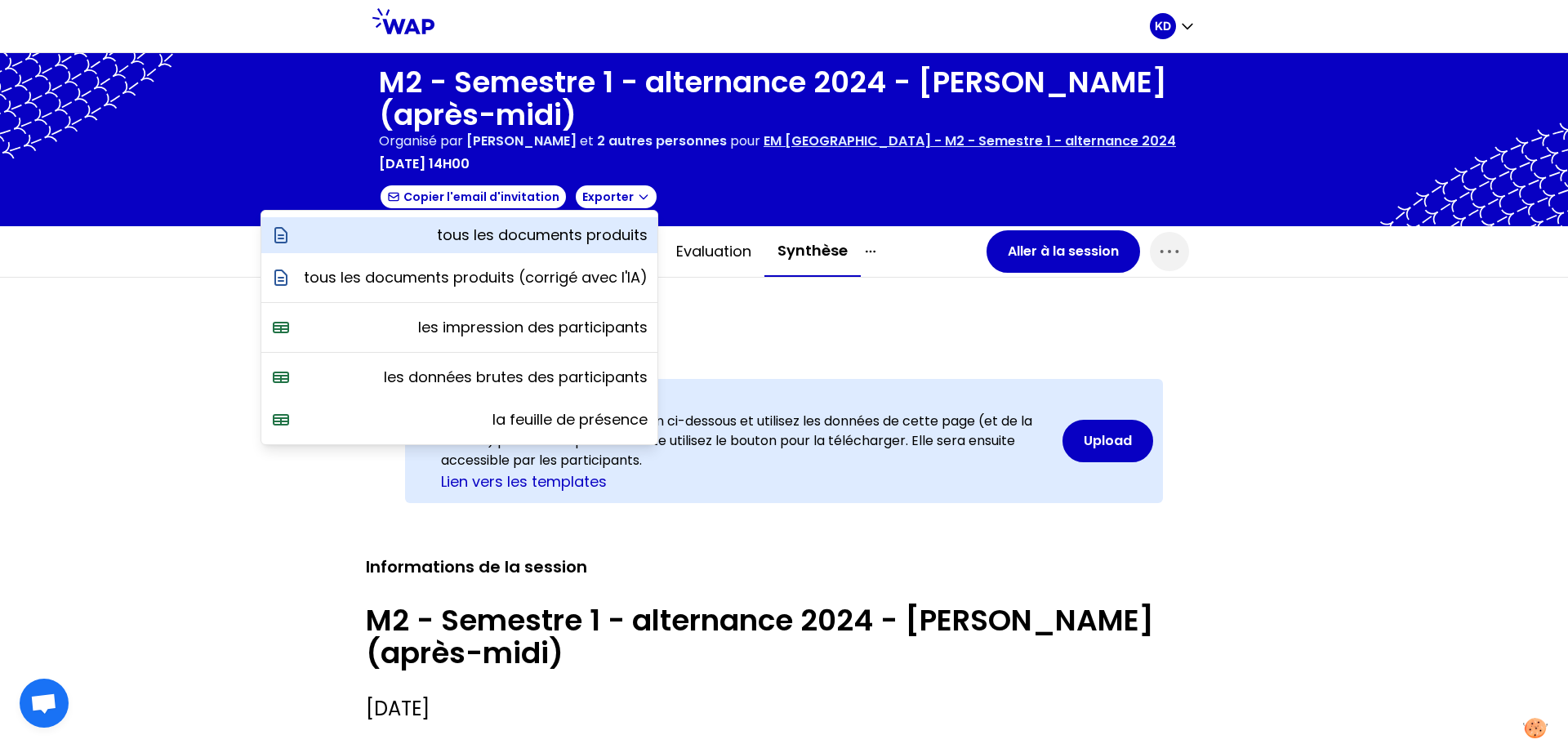
click at [605, 232] on p "tous les documents produits" at bounding box center [542, 234] width 211 height 22
